Goal: Task Accomplishment & Management: Complete application form

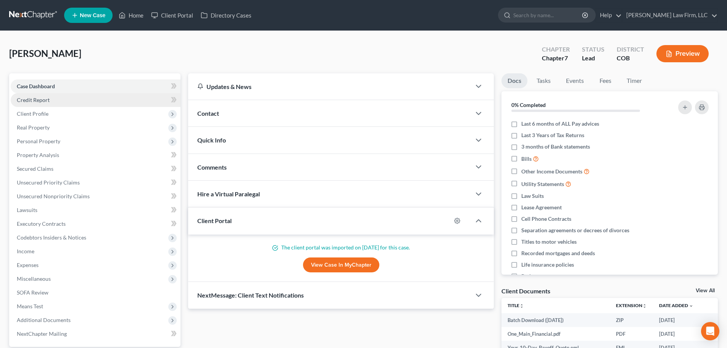
click at [78, 105] on link "Credit Report" at bounding box center [96, 100] width 170 height 14
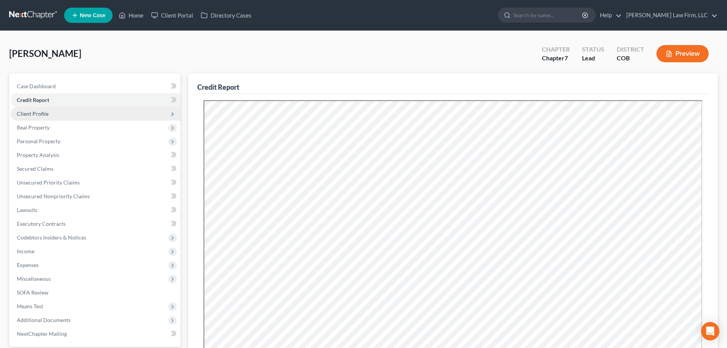
click at [86, 118] on span "Client Profile" at bounding box center [96, 114] width 170 height 14
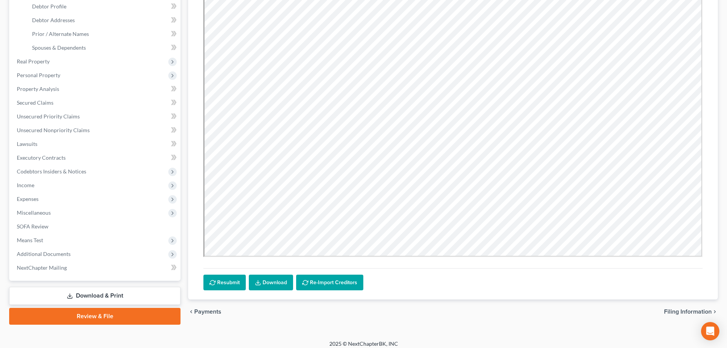
scroll to position [154, 0]
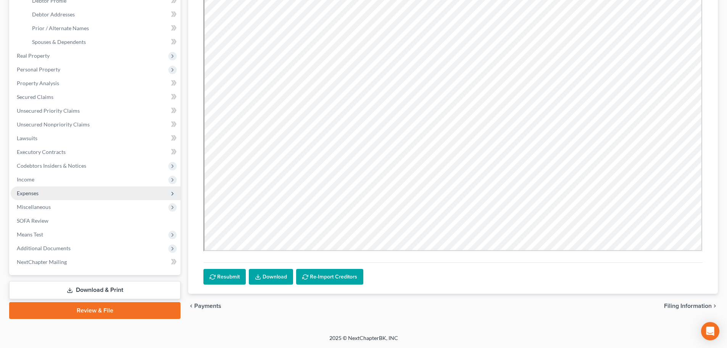
click at [58, 195] on span "Expenses" at bounding box center [96, 193] width 170 height 14
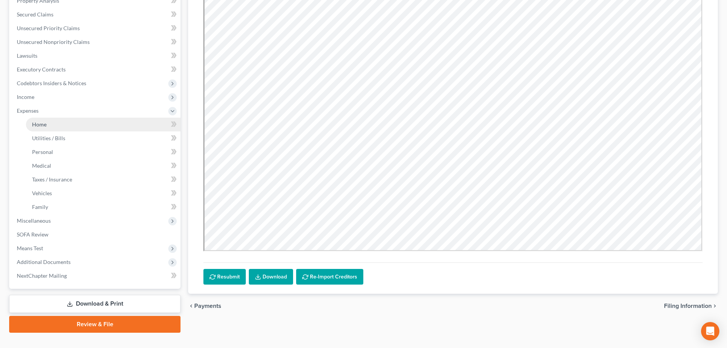
click at [49, 124] on link "Home" at bounding box center [103, 125] width 155 height 14
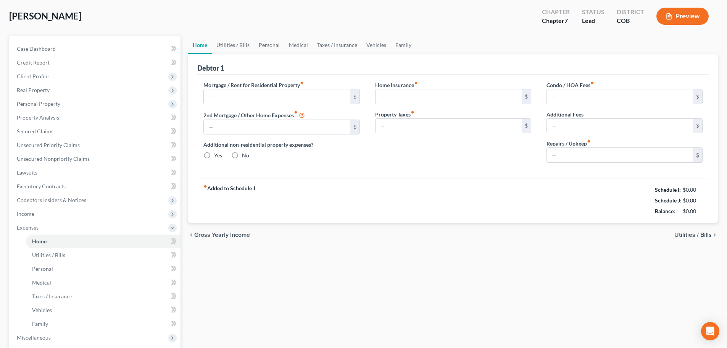
type input "1,820.00"
type input "0.00"
radio input "true"
type input "34.00"
type input "0.00"
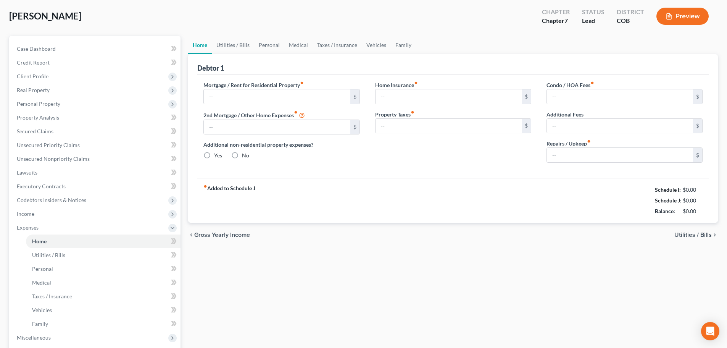
type input "0.00"
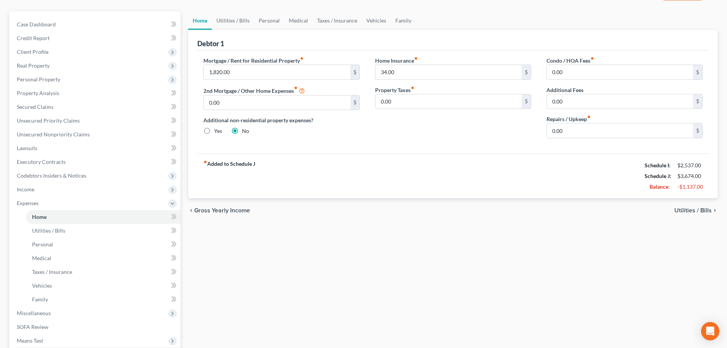
scroll to position [153, 0]
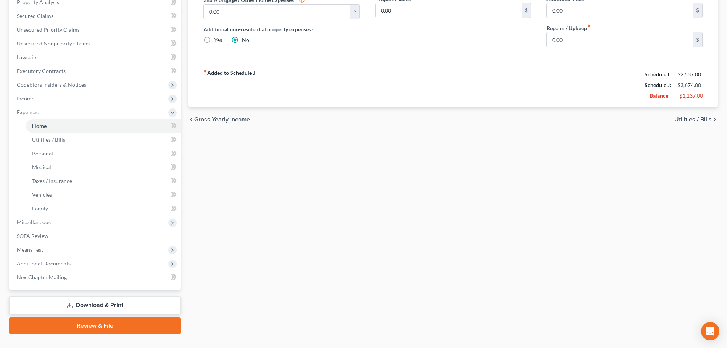
click at [86, 300] on link "Download & Print" at bounding box center [94, 305] width 171 height 18
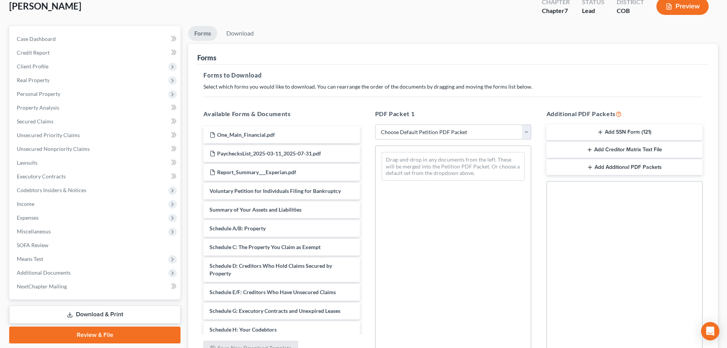
scroll to position [124, 0]
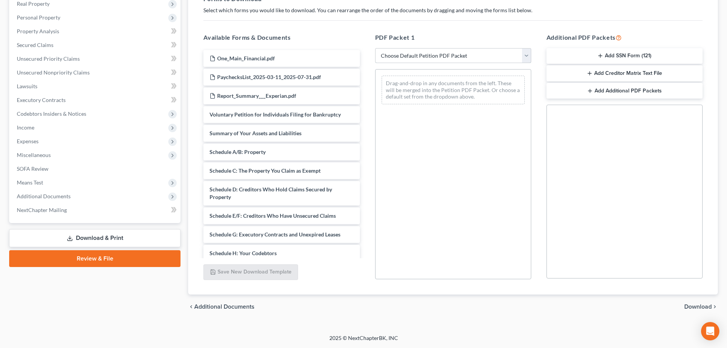
click at [400, 56] on select "Choose Default Petition PDF Packet Complete Bankruptcy Petition (all forms and …" at bounding box center [453, 55] width 156 height 15
select select "6"
click at [375, 48] on select "Choose Default Petition PDF Packet Complete Bankruptcy Petition (all forms and …" at bounding box center [453, 55] width 156 height 15
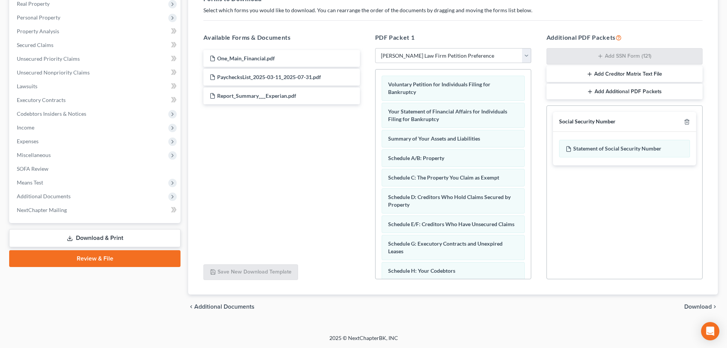
click at [709, 309] on span "Download" at bounding box center [698, 307] width 27 height 6
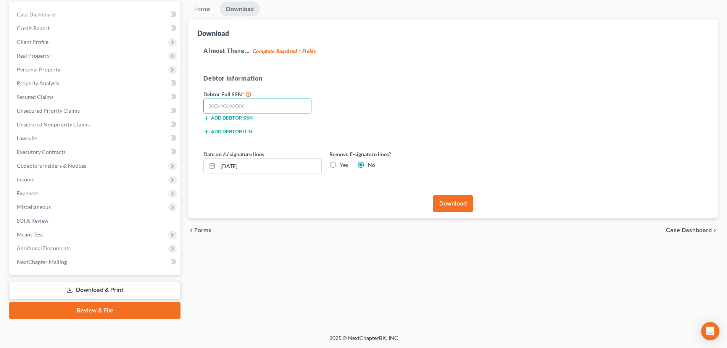
click at [257, 103] on input "text" at bounding box center [258, 106] width 108 height 15
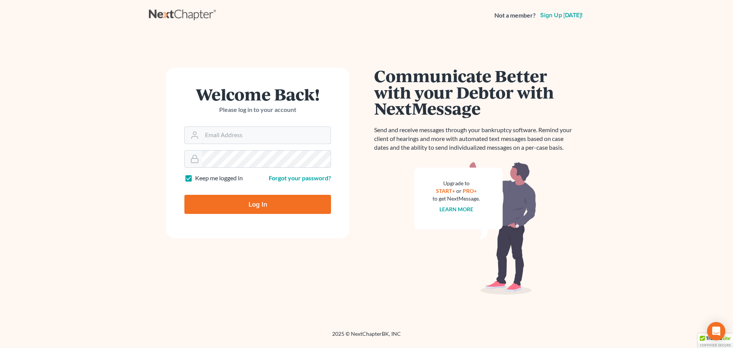
type input "dvolk@cmcurtislaw.com"
click at [218, 209] on input "Log In" at bounding box center [257, 204] width 147 height 19
type input "Thinking..."
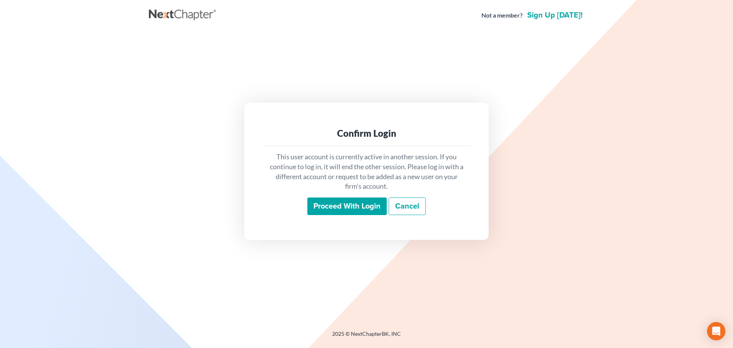
click at [320, 201] on input "Proceed with login" at bounding box center [346, 206] width 79 height 18
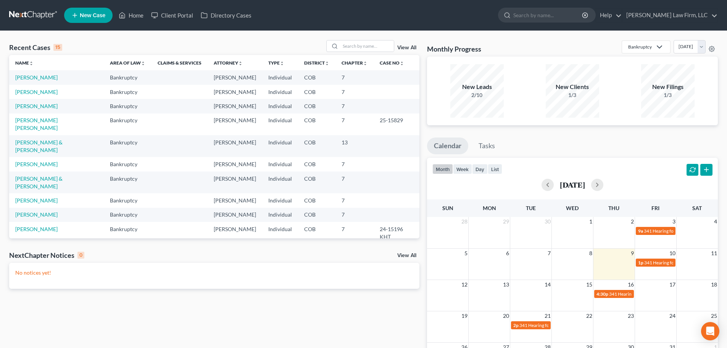
click at [36, 73] on td "[PERSON_NAME]" at bounding box center [56, 77] width 95 height 14
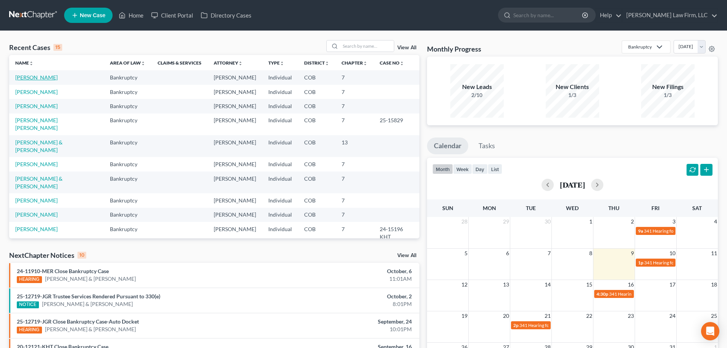
click at [37, 80] on link "[PERSON_NAME]" at bounding box center [36, 77] width 42 height 6
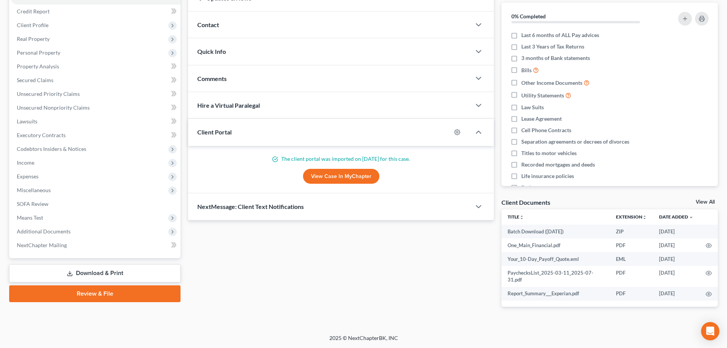
click at [68, 271] on icon at bounding box center [70, 273] width 6 height 6
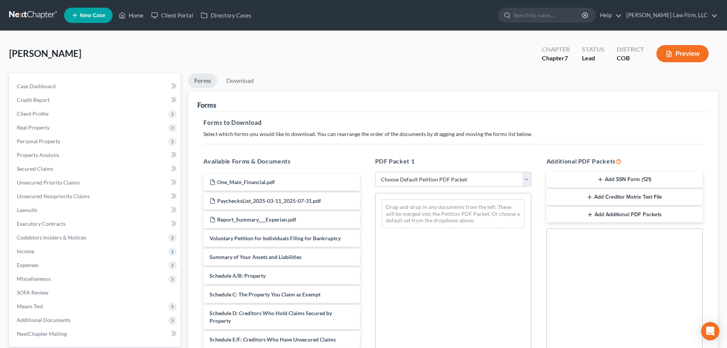
click at [493, 190] on div "PDF Packet 1 Choose Default Petition PDF Packet Complete Bankruptcy Petition (a…" at bounding box center [453, 279] width 171 height 259
click at [493, 185] on select "Choose Default Petition PDF Packet Complete Bankruptcy Petition (all forms and …" at bounding box center [453, 179] width 156 height 15
select select "6"
click at [375, 172] on select "Choose Default Petition PDF Packet Complete Bankruptcy Petition (all forms and …" at bounding box center [453, 179] width 156 height 15
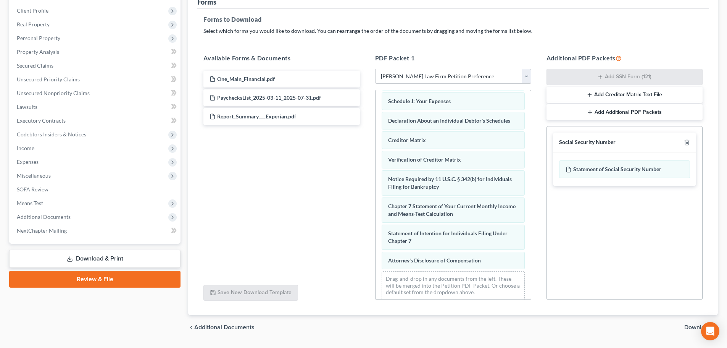
scroll to position [124, 0]
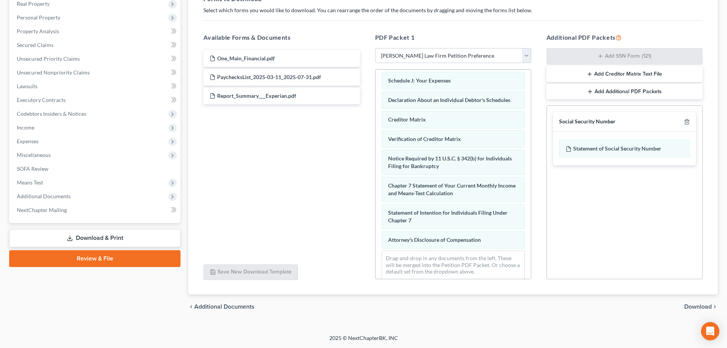
click at [696, 309] on span "Download" at bounding box center [698, 307] width 27 height 6
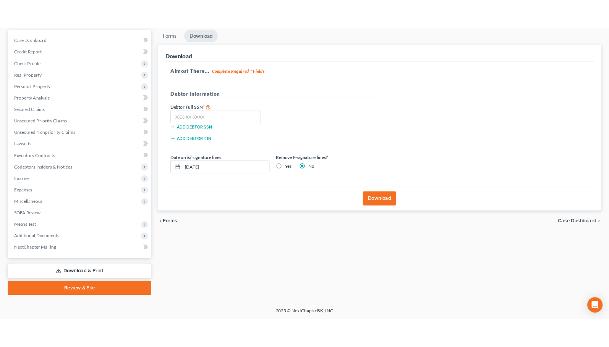
scroll to position [72, 0]
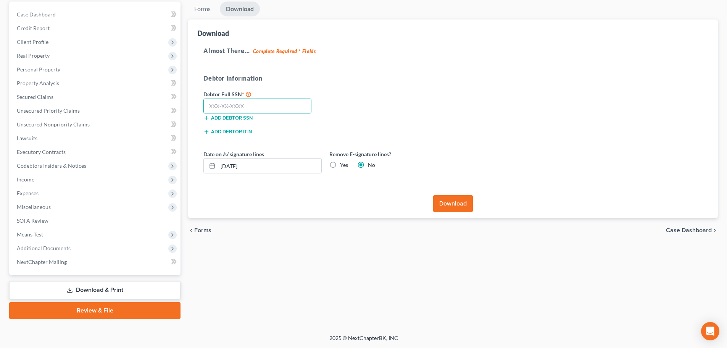
click at [239, 100] on input "text" at bounding box center [258, 106] width 108 height 15
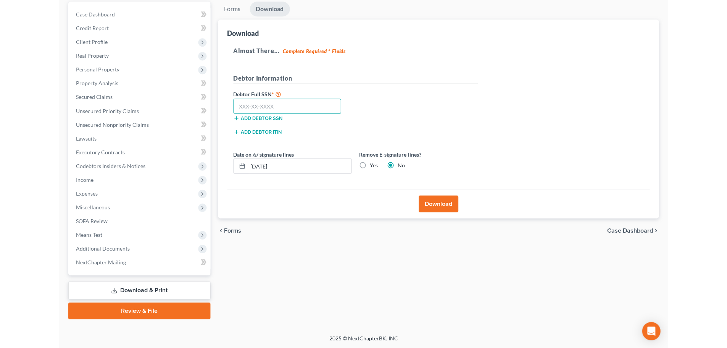
scroll to position [19, 0]
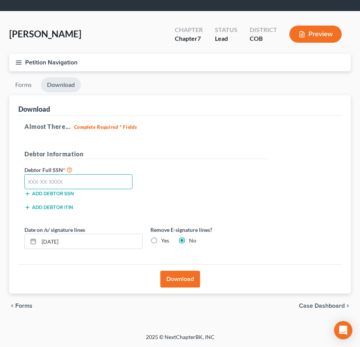
click at [74, 178] on input "text" at bounding box center [78, 181] width 108 height 15
type input "200-48-7204"
click at [165, 241] on label "Yes" at bounding box center [165, 241] width 8 height 8
click at [165, 241] on input "Yes" at bounding box center [166, 239] width 5 height 5
radio input "true"
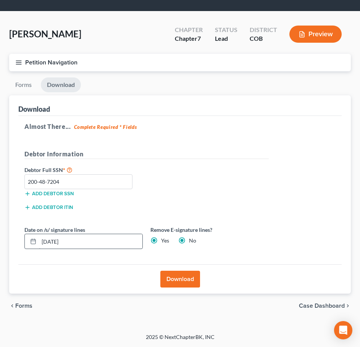
radio input "false"
click at [100, 243] on input "[DATE]" at bounding box center [90, 241] width 103 height 15
click at [51, 242] on input "[DATE]" at bounding box center [90, 241] width 103 height 15
drag, startPoint x: 88, startPoint y: 239, endPoint x: 3, endPoint y: 235, distance: 84.9
click at [3, 235] on div "Ford, Albert Upgraded Chapter Chapter 7 Status Lead District COB Preview Petiti…" at bounding box center [180, 172] width 360 height 322
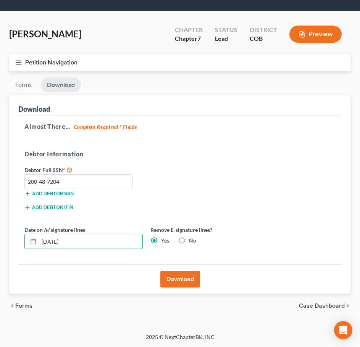
type input "10/10/2025"
click at [179, 292] on div "Download" at bounding box center [179, 279] width 323 height 29
click at [185, 281] on button "Download" at bounding box center [180, 279] width 40 height 17
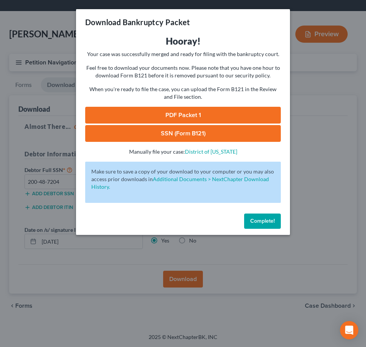
click at [195, 113] on link "PDF Packet 1" at bounding box center [182, 115] width 195 height 17
click at [200, 134] on link "SSN (Form B121)" at bounding box center [182, 133] width 195 height 17
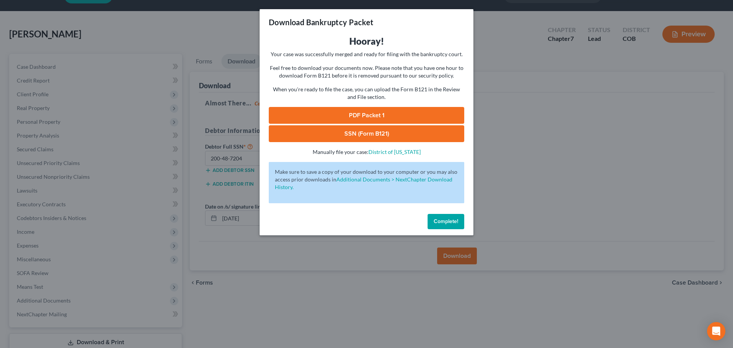
click at [452, 218] on span "Complete!" at bounding box center [446, 221] width 24 height 6
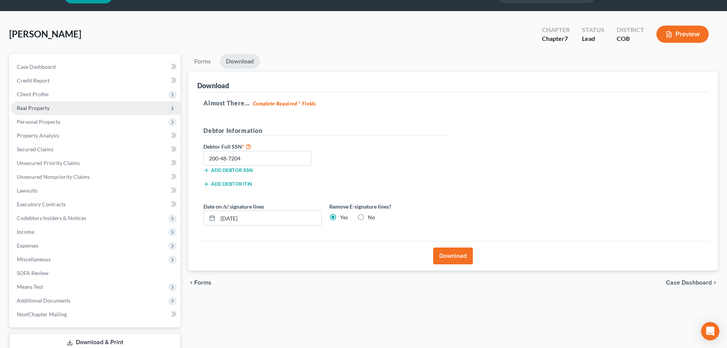
click at [44, 106] on span "Real Property" at bounding box center [33, 108] width 33 height 6
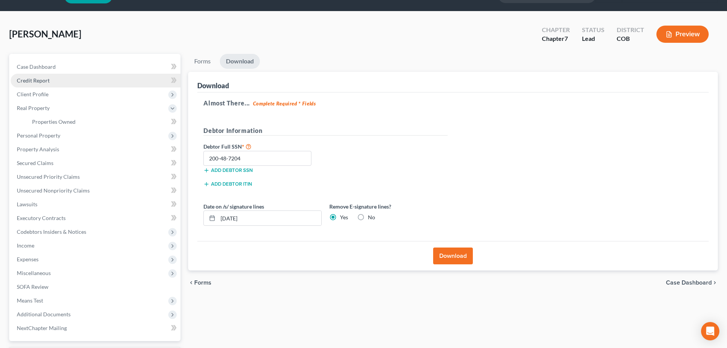
click at [42, 81] on span "Credit Report" at bounding box center [33, 80] width 33 height 6
click at [33, 93] on span "Client Profile" at bounding box center [33, 94] width 32 height 6
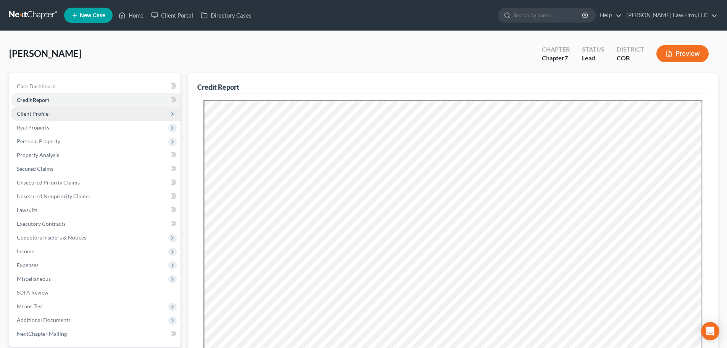
click at [53, 115] on span "Client Profile" at bounding box center [96, 114] width 170 height 14
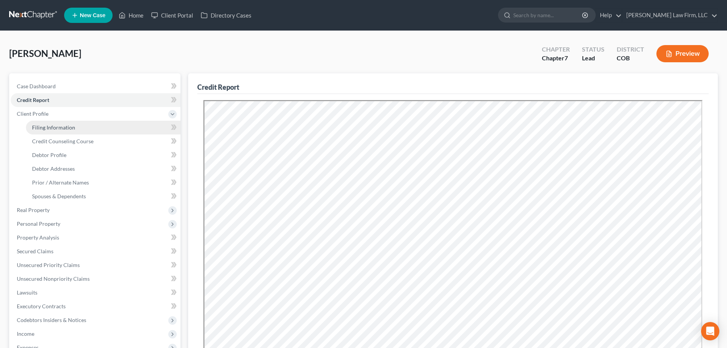
click at [45, 130] on span "Filing Information" at bounding box center [53, 127] width 43 height 6
select select "1"
select select "0"
select select "5"
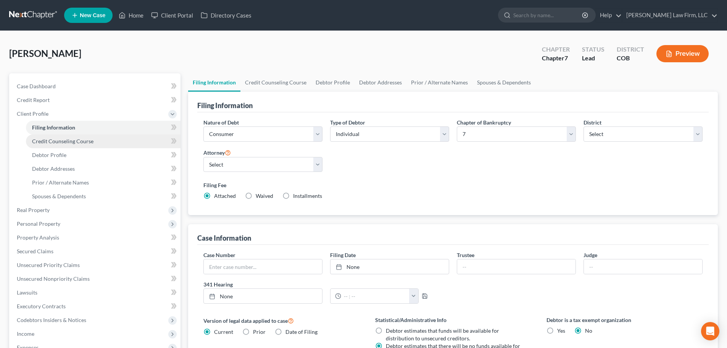
click at [55, 144] on span "Credit Counseling Course" at bounding box center [62, 141] width 61 height 6
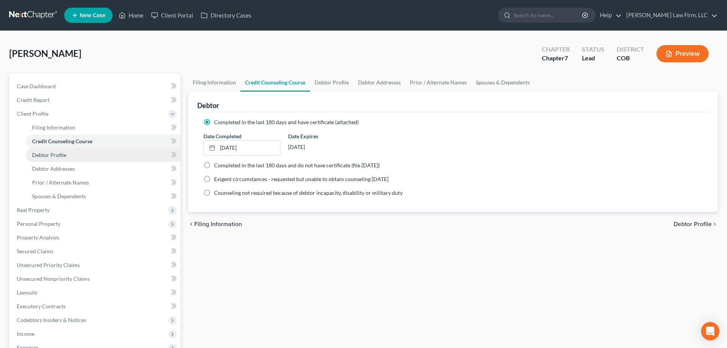
click at [50, 151] on link "Debtor Profile" at bounding box center [103, 155] width 155 height 14
select select "0"
select select "1"
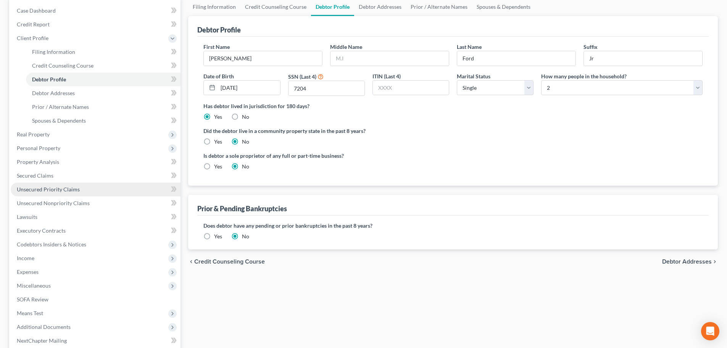
scroll to position [76, 0]
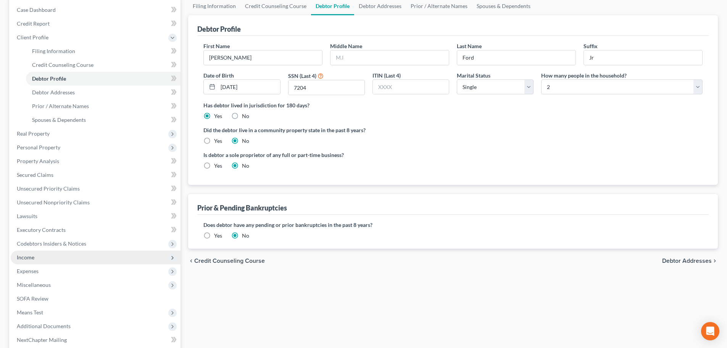
click at [43, 258] on span "Income" at bounding box center [96, 257] width 170 height 14
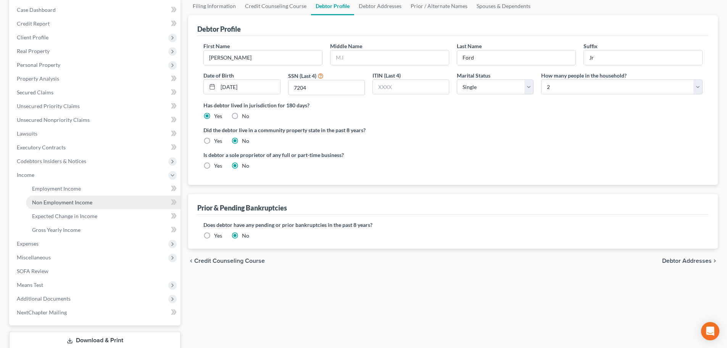
click at [57, 201] on span "Non Employment Income" at bounding box center [62, 202] width 60 height 6
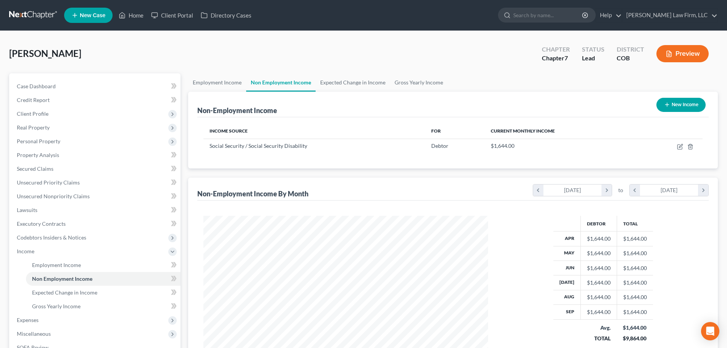
scroll to position [142, 300]
click at [432, 86] on link "Gross Yearly Income" at bounding box center [419, 82] width 58 height 18
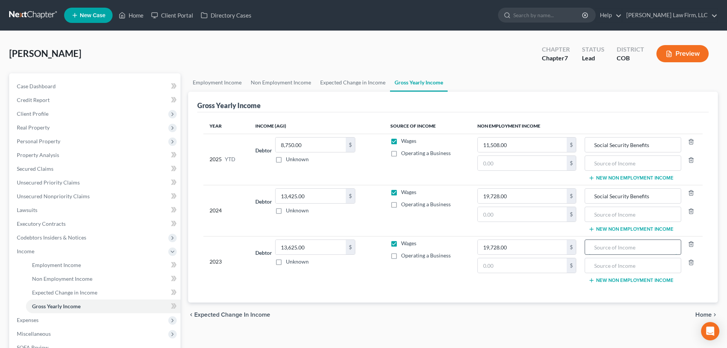
click at [619, 250] on input "text" at bounding box center [633, 247] width 88 height 15
type input "Social Security Benefits"
click at [688, 158] on icon "button" at bounding box center [691, 160] width 6 height 6
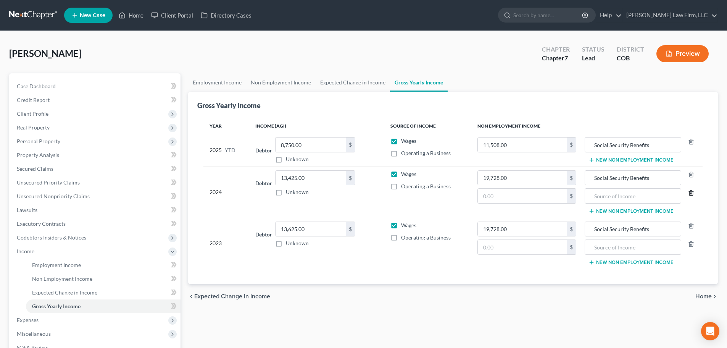
click at [693, 191] on icon "button" at bounding box center [691, 192] width 3 height 5
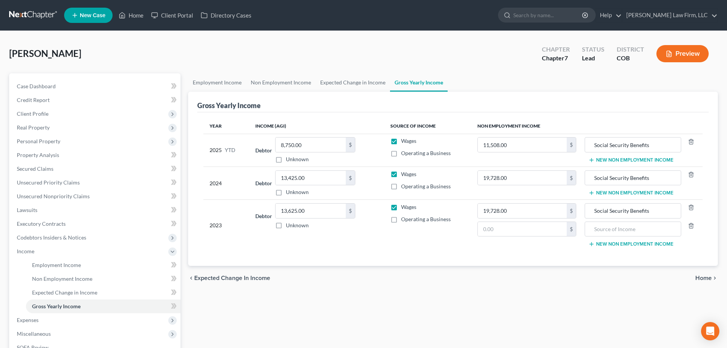
click at [695, 225] on div at bounding box center [691, 228] width 19 height 15
click at [687, 226] on div at bounding box center [691, 228] width 19 height 15
click at [690, 225] on icon "button" at bounding box center [691, 225] width 3 height 5
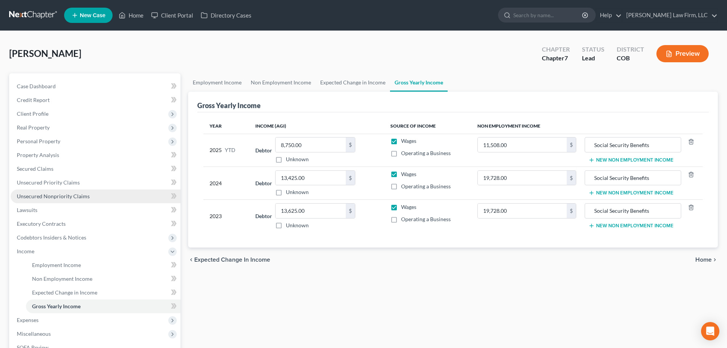
click at [59, 197] on span "Unsecured Nonpriority Claims" at bounding box center [53, 196] width 73 height 6
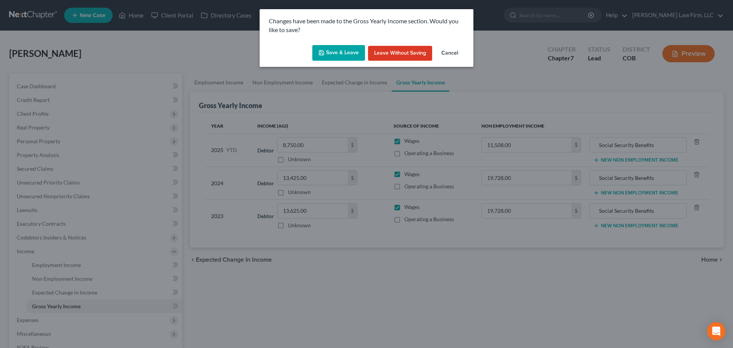
click at [338, 56] on button "Save & Leave" at bounding box center [338, 53] width 53 height 16
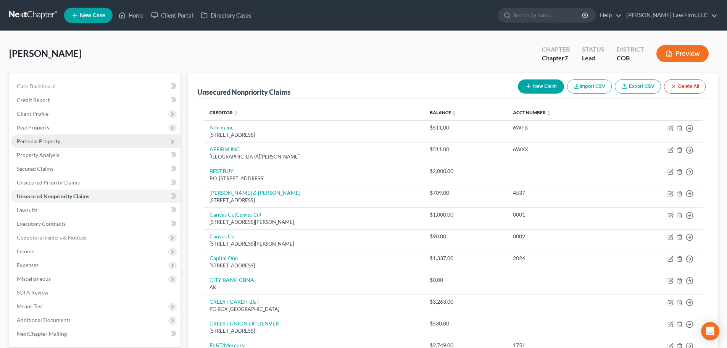
click at [53, 143] on span "Personal Property" at bounding box center [39, 141] width 44 height 6
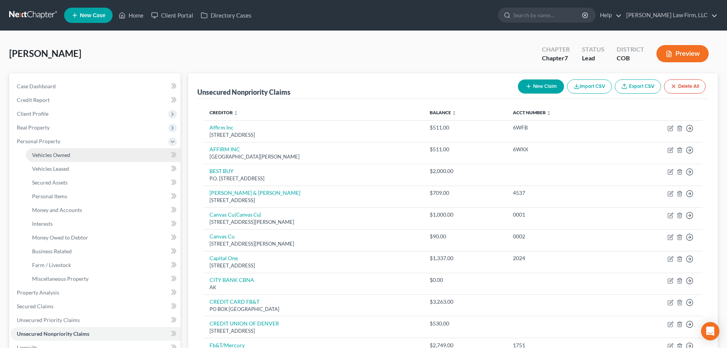
click at [82, 154] on link "Vehicles Owned" at bounding box center [103, 155] width 155 height 14
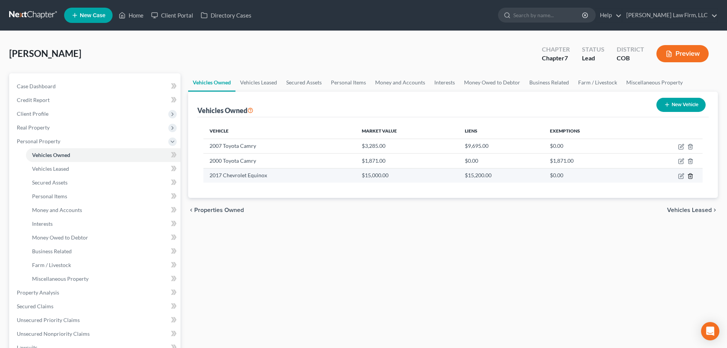
click at [691, 176] on line "button" at bounding box center [691, 177] width 0 height 2
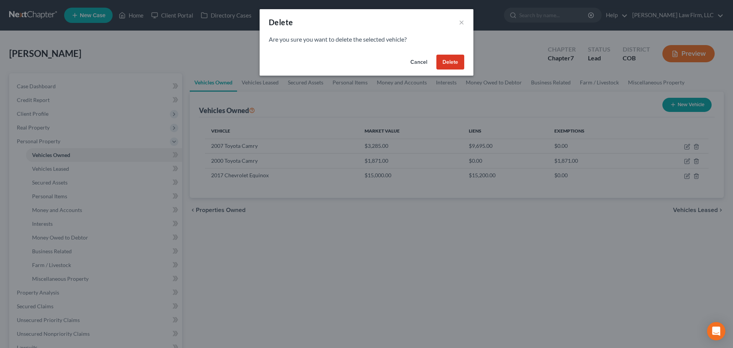
click at [450, 60] on button "Delete" at bounding box center [450, 62] width 28 height 15
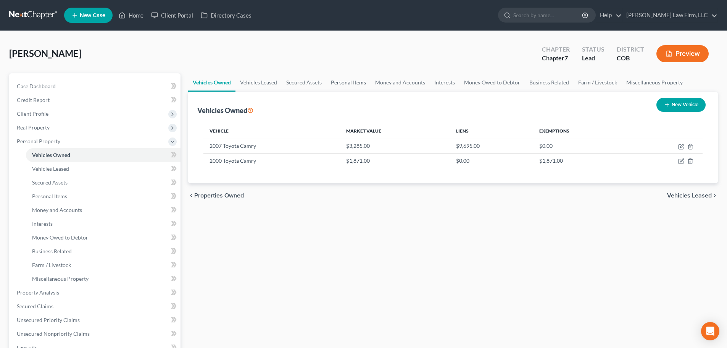
click at [352, 84] on link "Personal Items" at bounding box center [348, 82] width 44 height 18
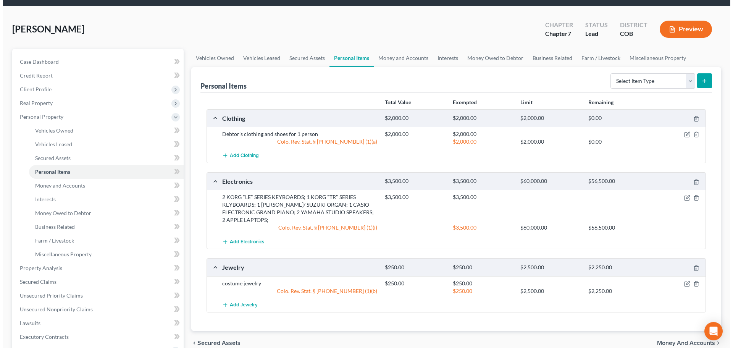
scroll to position [38, 0]
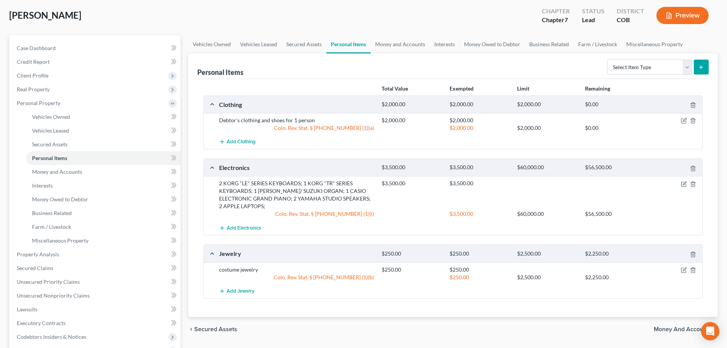
click at [688, 183] on div at bounding box center [676, 183] width 54 height 8
click at [686, 184] on icon "button" at bounding box center [684, 184] width 6 height 6
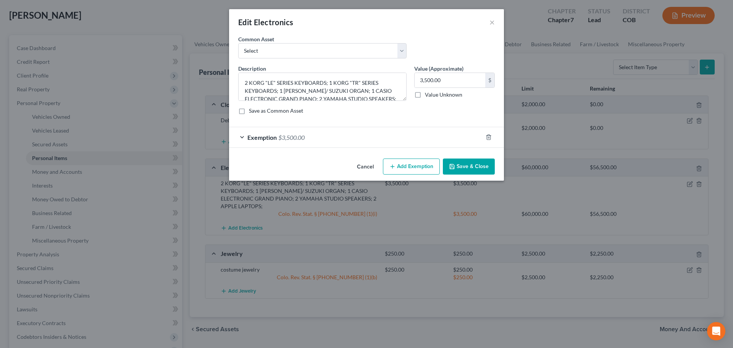
click at [315, 140] on div "Exemption $3,500.00" at bounding box center [356, 137] width 254 height 20
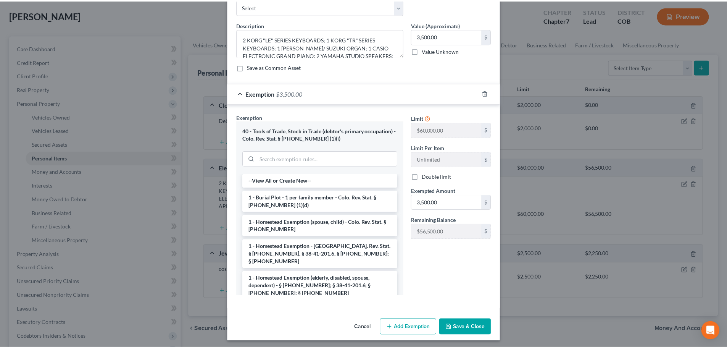
scroll to position [47, 0]
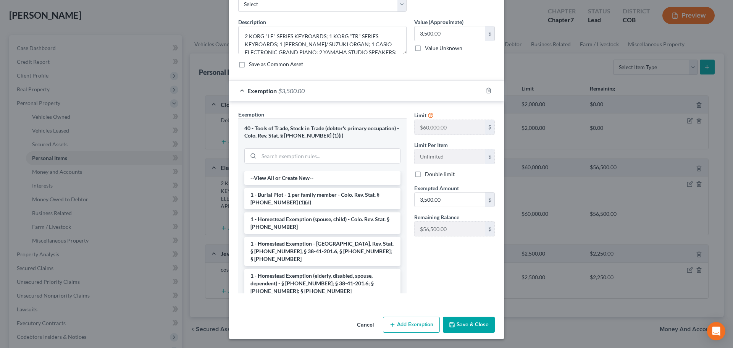
click at [467, 323] on button "Save & Close" at bounding box center [469, 325] width 52 height 16
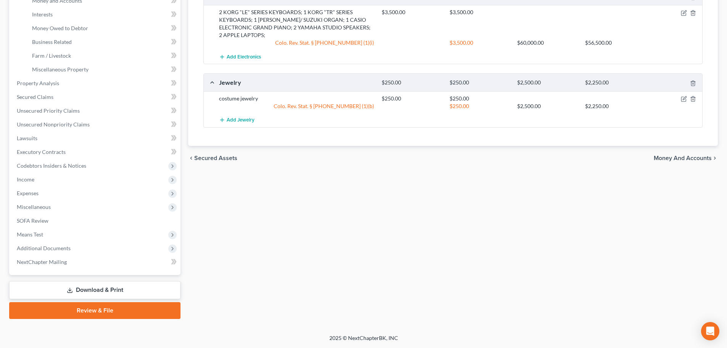
click at [68, 284] on link "Download & Print" at bounding box center [94, 290] width 171 height 18
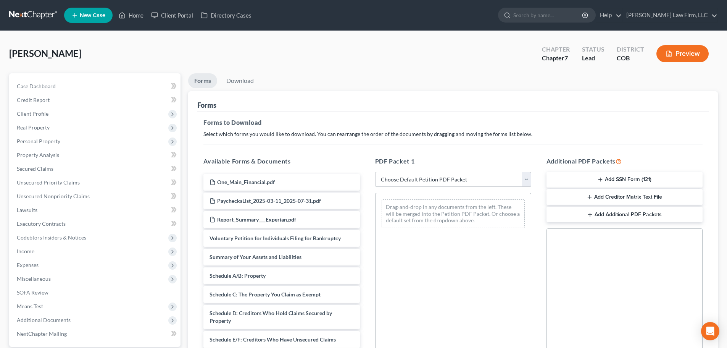
click at [404, 179] on select "Choose Default Petition PDF Packet Complete Bankruptcy Petition (all forms and …" at bounding box center [453, 179] width 156 height 15
select select "6"
click at [375, 172] on select "Choose Default Petition PDF Packet Complete Bankruptcy Petition (all forms and …" at bounding box center [453, 179] width 156 height 15
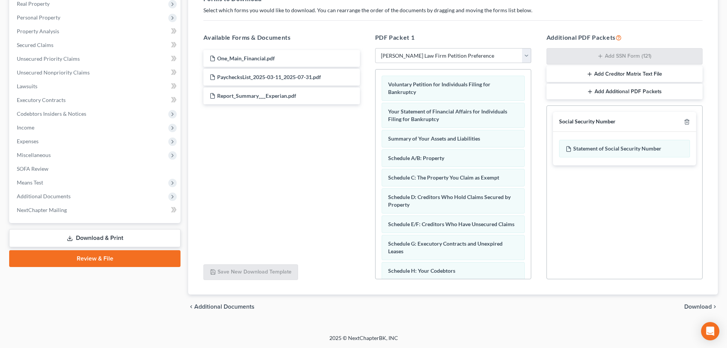
click at [701, 304] on span "Download" at bounding box center [698, 307] width 27 height 6
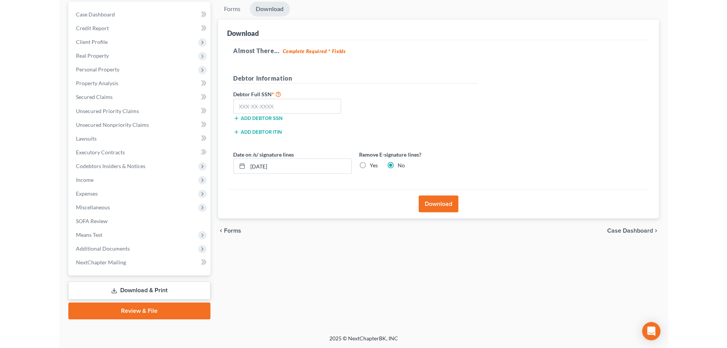
scroll to position [19, 0]
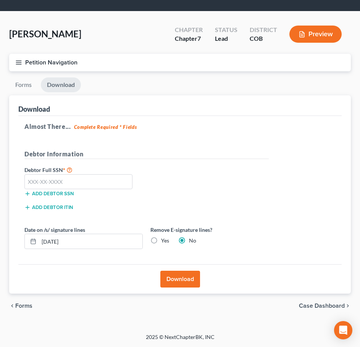
click at [124, 104] on div "Download" at bounding box center [179, 105] width 323 height 21
click at [58, 186] on input "text" at bounding box center [78, 181] width 108 height 15
type input "200-48-7204"
click at [161, 240] on label "Yes" at bounding box center [165, 241] width 8 height 8
click at [164, 240] on input "Yes" at bounding box center [166, 239] width 5 height 5
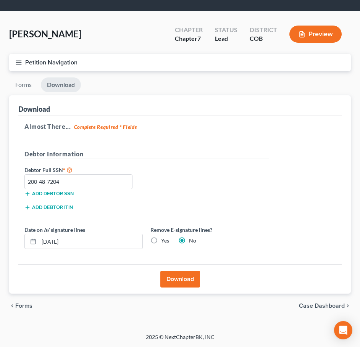
radio input "true"
radio input "false"
click at [54, 240] on input "[DATE]" at bounding box center [90, 241] width 103 height 15
type input "10/10/2025"
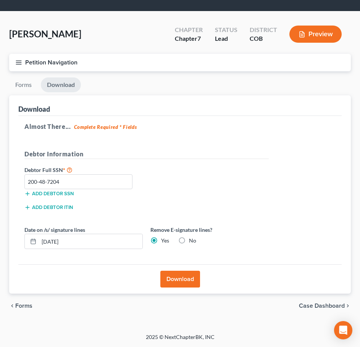
click at [202, 282] on div "Download" at bounding box center [179, 279] width 323 height 29
click at [195, 279] on button "Download" at bounding box center [180, 279] width 40 height 17
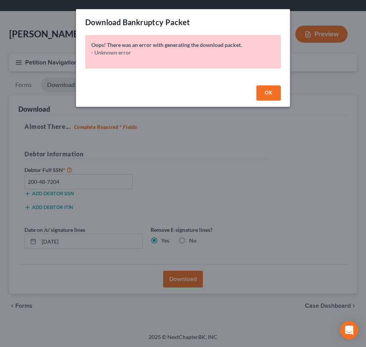
click at [258, 94] on button "OK" at bounding box center [268, 93] width 24 height 15
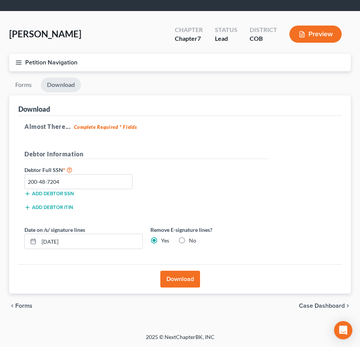
click at [172, 278] on button "Download" at bounding box center [180, 279] width 40 height 17
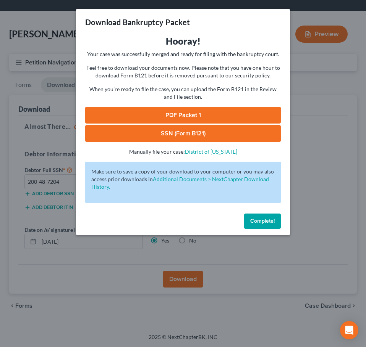
click at [206, 112] on link "PDF Packet 1" at bounding box center [182, 115] width 195 height 17
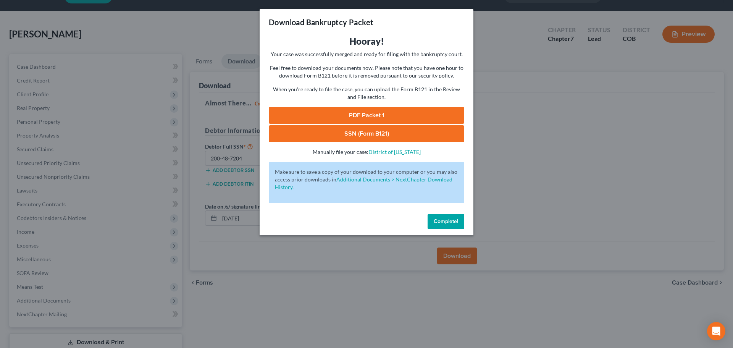
click at [199, 56] on div "Download Bankruptcy Packet Hooray! Your case was successfully merged and ready …" at bounding box center [366, 174] width 733 height 348
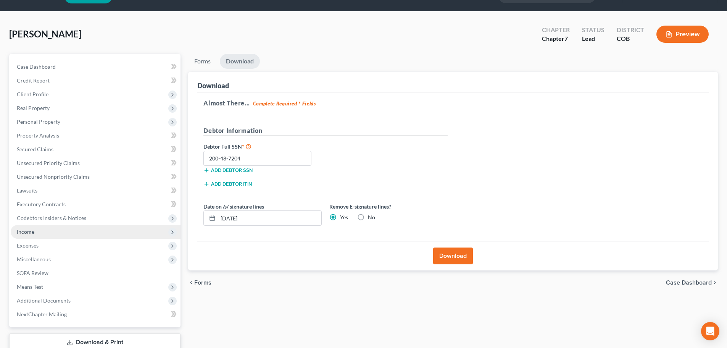
click at [41, 232] on span "Income" at bounding box center [96, 232] width 170 height 14
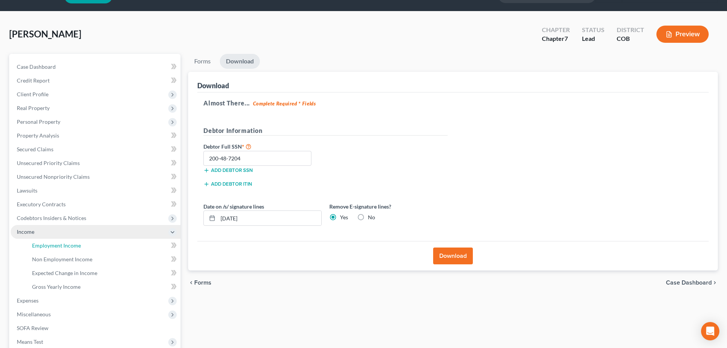
click at [44, 241] on link "Employment Income" at bounding box center [103, 246] width 155 height 14
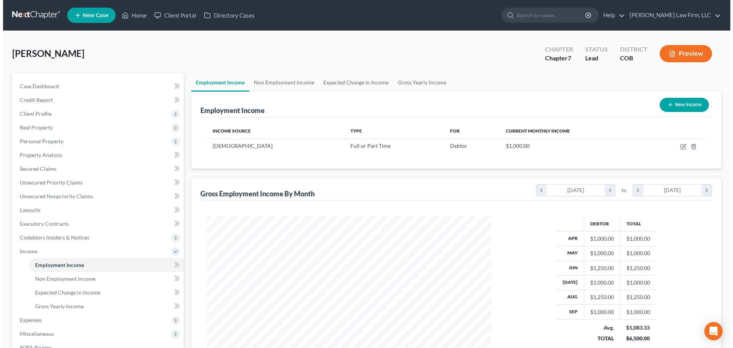
scroll to position [142, 300]
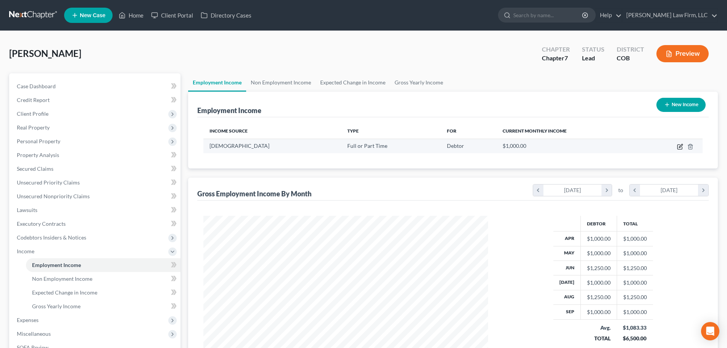
click at [682, 146] on icon "button" at bounding box center [680, 145] width 3 height 3
select select "0"
select select "5"
select select "0"
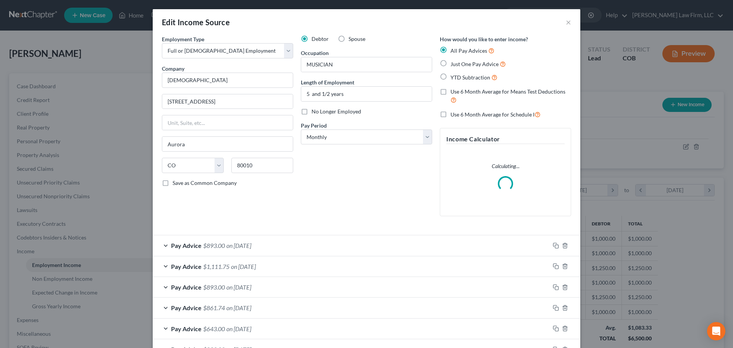
scroll to position [144, 303]
click at [335, 66] on input "MUSICIAN" at bounding box center [366, 64] width 131 height 15
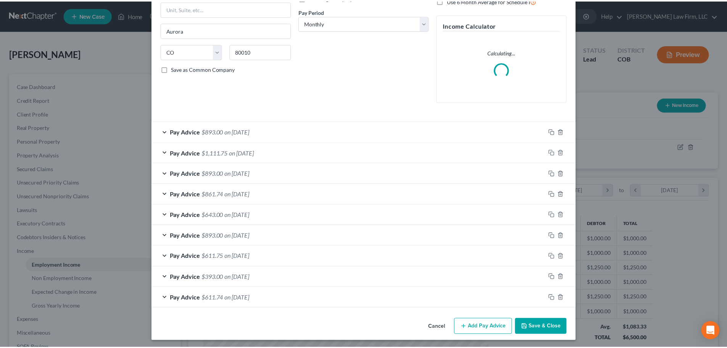
scroll to position [116, 0]
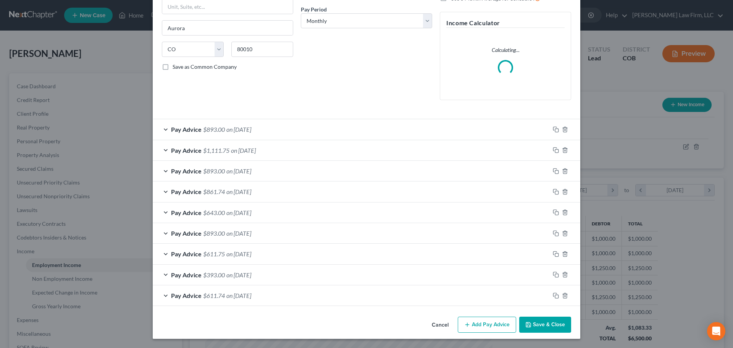
type input "Musician"
click at [531, 321] on button "Save & Close" at bounding box center [545, 325] width 52 height 16
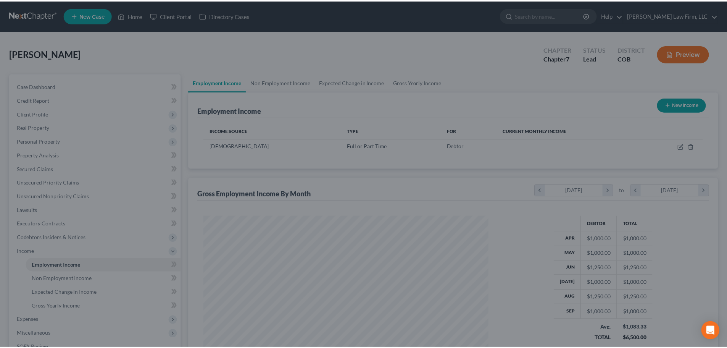
scroll to position [381688, 381530]
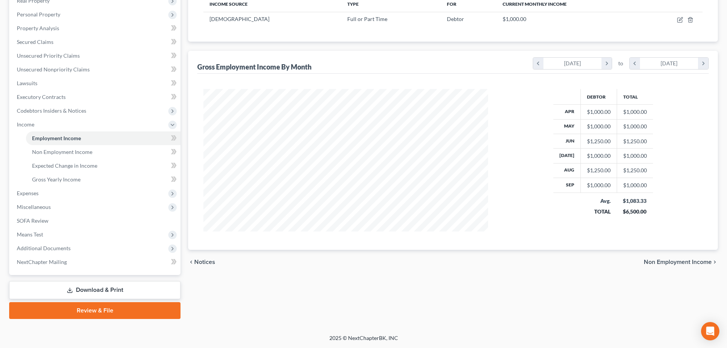
click at [103, 285] on link "Download & Print" at bounding box center [94, 290] width 171 height 18
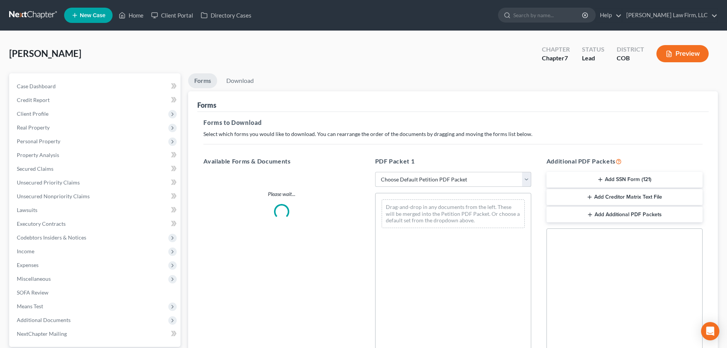
click at [391, 178] on select "Choose Default Petition PDF Packet Complete Bankruptcy Petition (all forms and …" at bounding box center [453, 179] width 156 height 15
click at [375, 172] on select "Choose Default Petition PDF Packet Complete Bankruptcy Petition (all forms and …" at bounding box center [453, 179] width 156 height 15
click at [407, 187] on div "PDF Packet 1 Choose Default Petition PDF Packet Complete Bankruptcy Petition (a…" at bounding box center [453, 279] width 171 height 259
click at [408, 183] on select "Choose Default Petition PDF Packet Complete Bankruptcy Petition (all forms and …" at bounding box center [453, 179] width 156 height 15
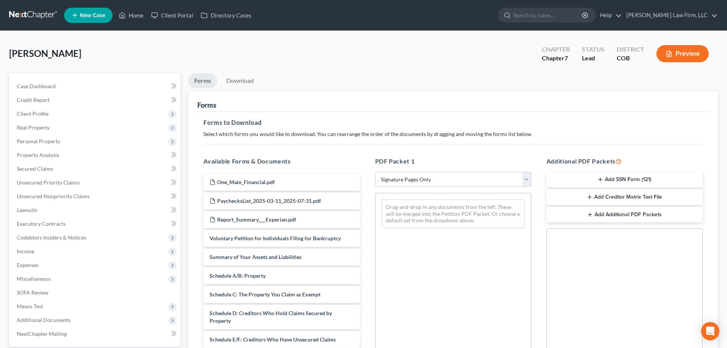
select select "6"
click at [375, 172] on select "Choose Default Petition PDF Packet Complete Bankruptcy Petition (all forms and …" at bounding box center [453, 179] width 156 height 15
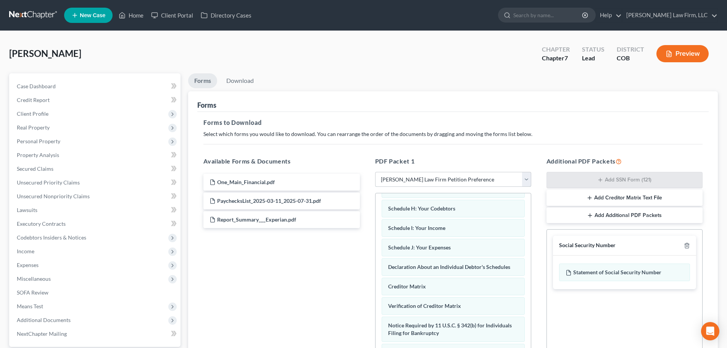
scroll to position [243, 0]
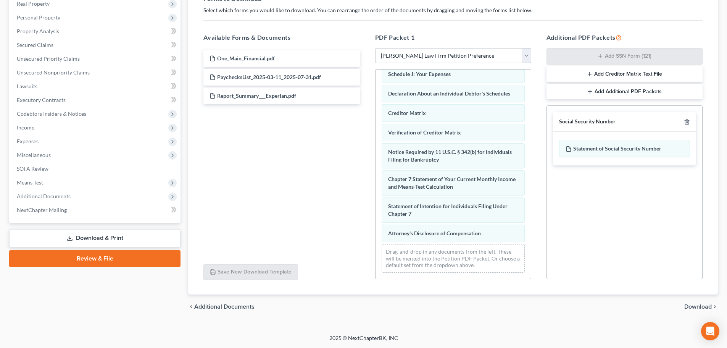
click at [688, 306] on span "Download" at bounding box center [698, 307] width 27 height 6
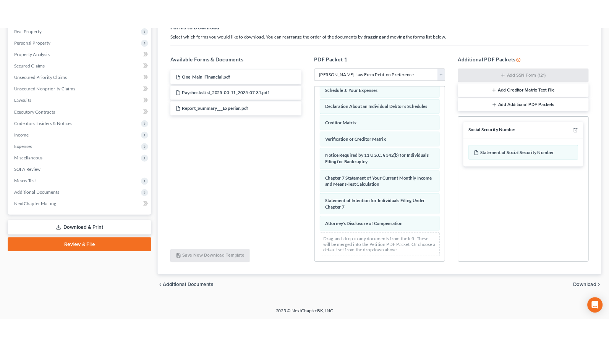
scroll to position [72, 0]
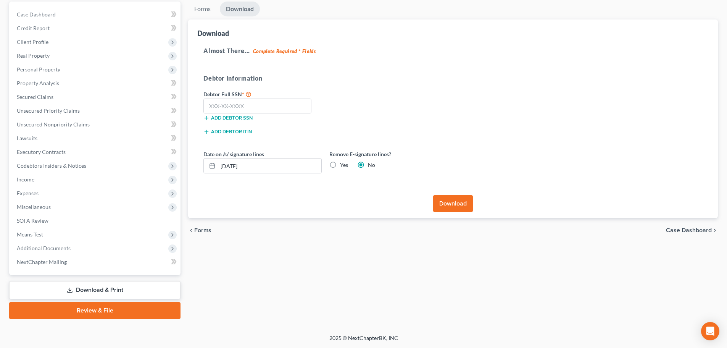
click at [340, 165] on div "Yes" at bounding box center [339, 165] width 19 height 8
click at [340, 165] on label "Yes" at bounding box center [344, 165] width 8 height 8
click at [343, 165] on input "Yes" at bounding box center [345, 163] width 5 height 5
radio input "true"
radio input "false"
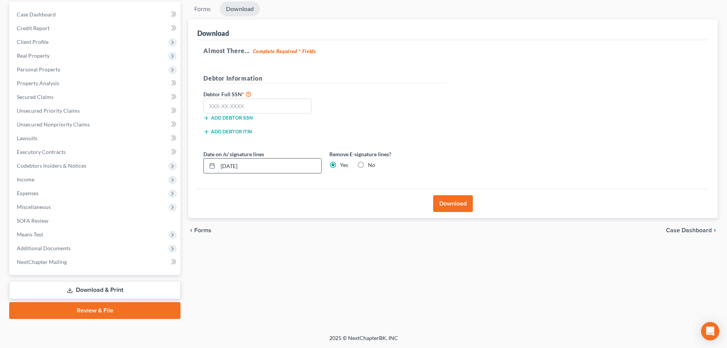
drag, startPoint x: 269, startPoint y: 162, endPoint x: 249, endPoint y: 163, distance: 20.3
click at [249, 163] on input "[DATE]" at bounding box center [269, 165] width 103 height 15
drag, startPoint x: 261, startPoint y: 170, endPoint x: 179, endPoint y: 168, distance: 82.1
click at [179, 168] on div "Petition Navigation Case Dashboard Payments Invoices Payments Payments Credit R…" at bounding box center [363, 160] width 717 height 317
click at [212, 164] on line at bounding box center [212, 163] width 0 height 1
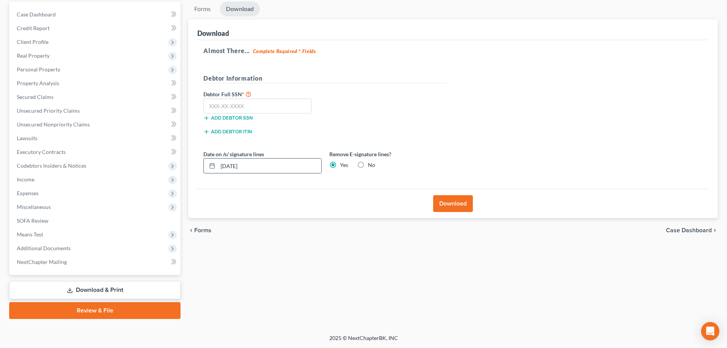
click at [212, 168] on icon at bounding box center [212, 166] width 6 height 6
click at [263, 167] on input "[DATE]" at bounding box center [269, 165] width 103 height 15
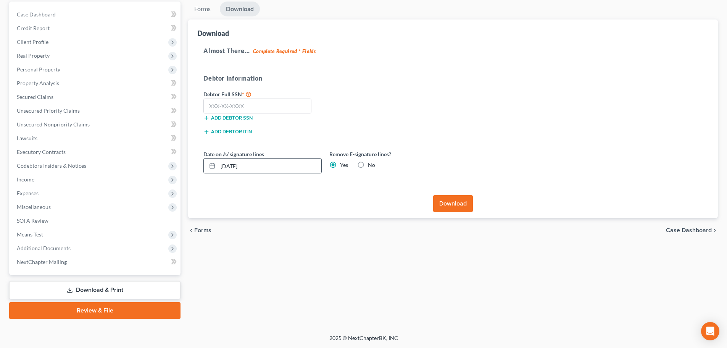
drag, startPoint x: 263, startPoint y: 167, endPoint x: 215, endPoint y: 164, distance: 48.6
click at [220, 165] on input "[DATE]" at bounding box center [269, 165] width 103 height 15
type input "10/10/2025"
click at [462, 202] on button "Download" at bounding box center [453, 203] width 40 height 17
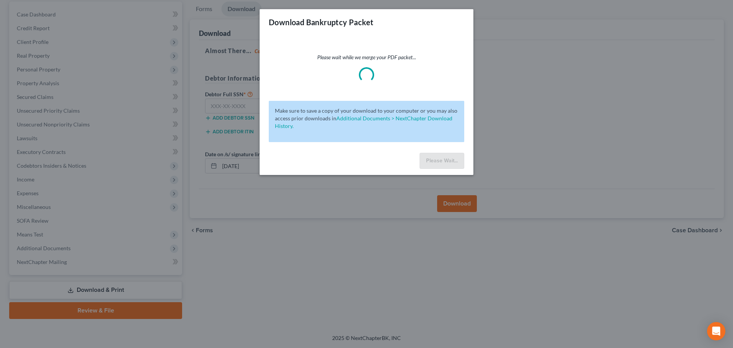
click at [517, 153] on div "Download Bankruptcy Packet Please wait while we merge your PDF packet... Make s…" at bounding box center [366, 174] width 733 height 348
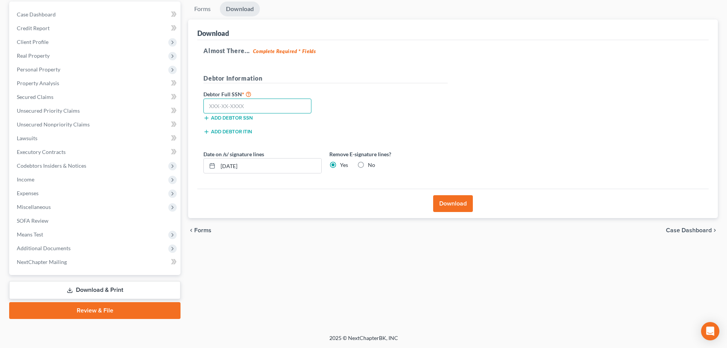
click at [216, 103] on input "text" at bounding box center [258, 106] width 108 height 15
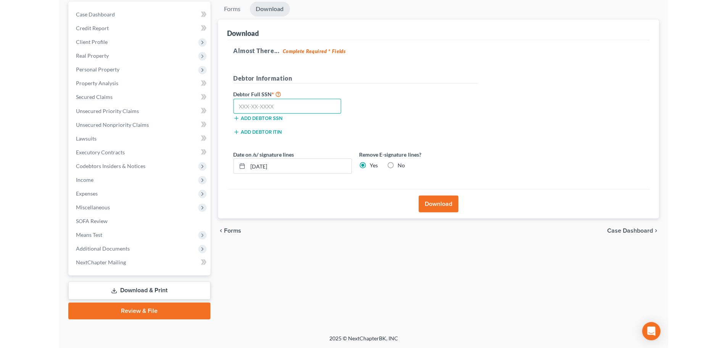
scroll to position [19, 0]
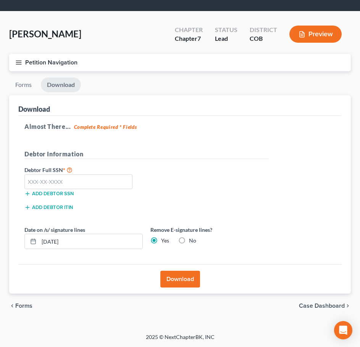
click at [71, 111] on div "Download" at bounding box center [179, 105] width 323 height 21
click at [71, 184] on input "text" at bounding box center [78, 181] width 108 height 15
type input "200-48-7204"
click at [178, 284] on button "Download" at bounding box center [180, 279] width 40 height 17
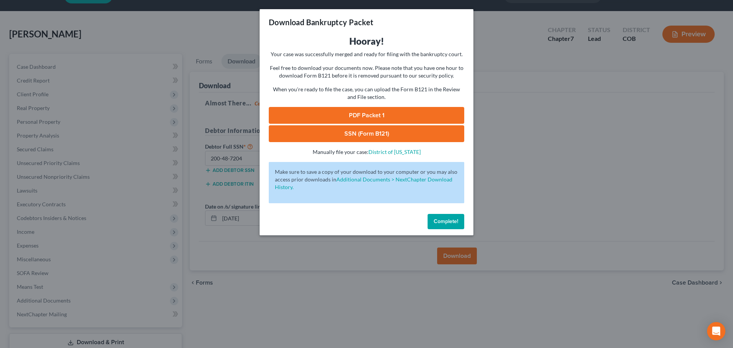
click at [289, 110] on link "PDF Packet 1" at bounding box center [366, 115] width 195 height 17
click at [220, 69] on div "Download Bankruptcy Packet Hooray! Your case was successfully merged and ready …" at bounding box center [366, 174] width 733 height 348
